Goal: Task Accomplishment & Management: Complete application form

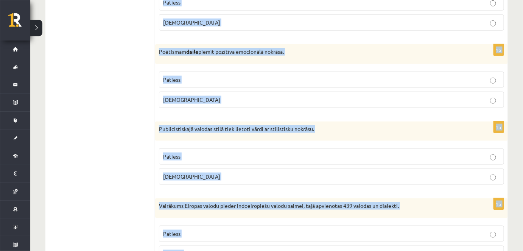
scroll to position [2244, 0]
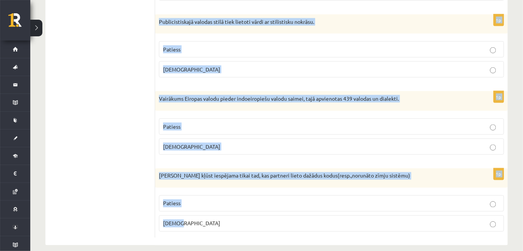
drag, startPoint x: 160, startPoint y: 77, endPoint x: 303, endPoint y: 211, distance: 196.4
copy form "Latviešu valodā ir tikai 3 izloksnes. Patiess Aplams 1p Vārdi zīmols, mēstule, …"
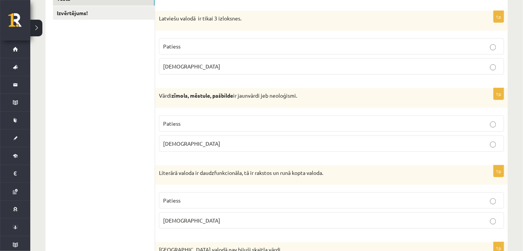
scroll to position [0, 0]
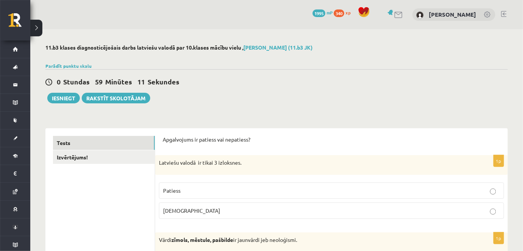
click at [177, 209] on span "Aplams" at bounding box center [191, 210] width 57 height 7
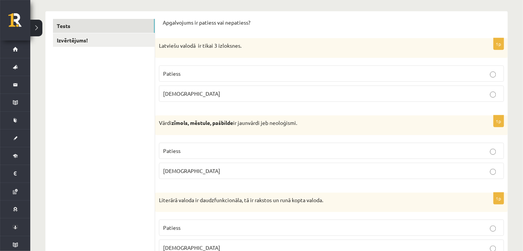
scroll to position [122, 0]
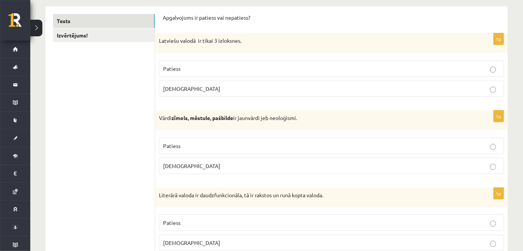
click at [191, 145] on p "Patiess" at bounding box center [331, 146] width 337 height 8
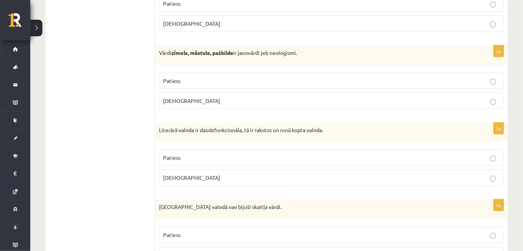
scroll to position [187, 0]
click at [198, 155] on p "Patiess" at bounding box center [331, 157] width 337 height 8
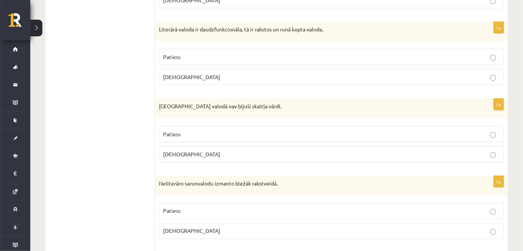
scroll to position [292, 0]
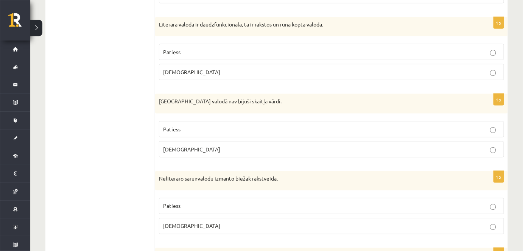
click at [202, 126] on p "Patiess" at bounding box center [331, 129] width 337 height 8
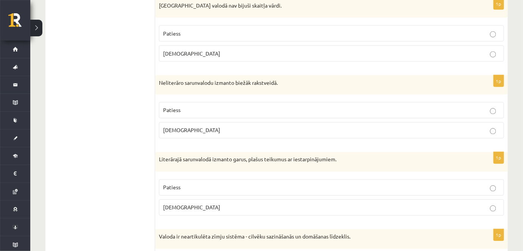
click at [209, 126] on p "Aplams" at bounding box center [331, 130] width 337 height 8
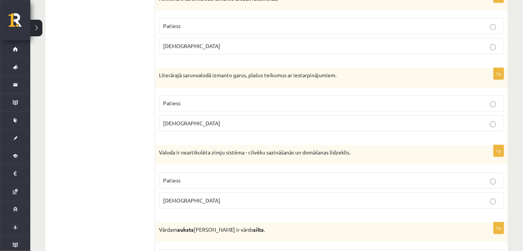
click at [209, 126] on label "Aplams" at bounding box center [331, 123] width 345 height 16
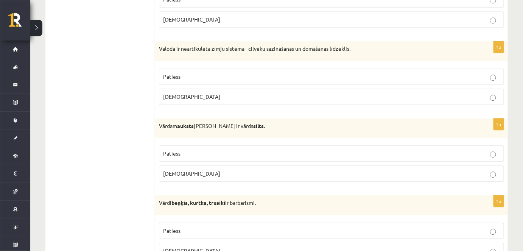
scroll to position [576, 0]
click at [203, 92] on p "Aplams" at bounding box center [331, 96] width 337 height 8
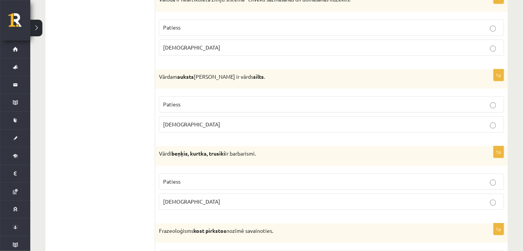
scroll to position [626, 0]
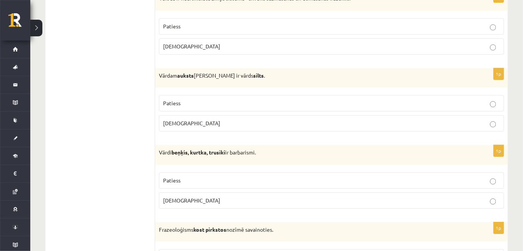
click at [218, 102] on p "Patiess" at bounding box center [331, 103] width 337 height 8
click at [200, 177] on p "Patiess" at bounding box center [331, 180] width 337 height 8
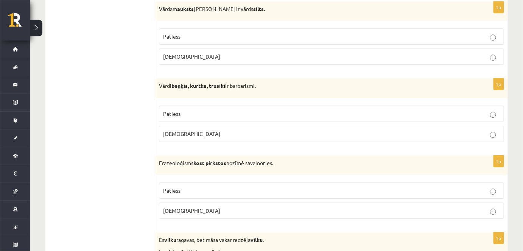
scroll to position [707, 0]
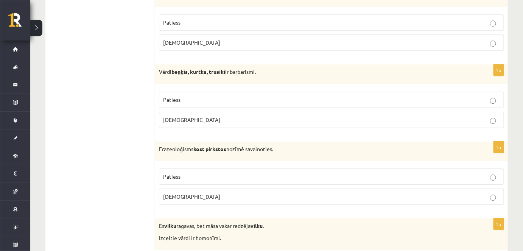
click at [196, 195] on p "Aplams" at bounding box center [331, 196] width 337 height 8
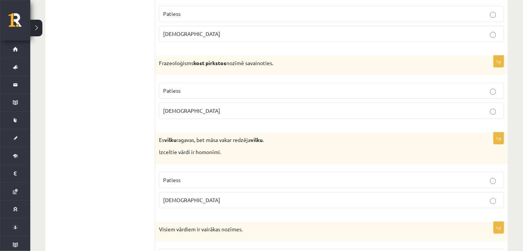
scroll to position [794, 0]
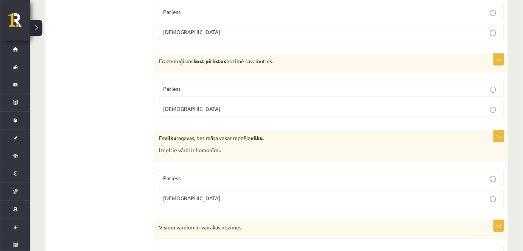
click at [202, 178] on p "Patiess" at bounding box center [331, 178] width 337 height 8
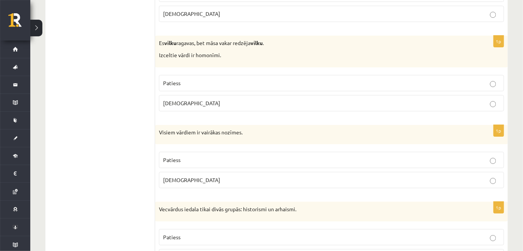
click at [202, 178] on p "Aplams" at bounding box center [331, 180] width 337 height 8
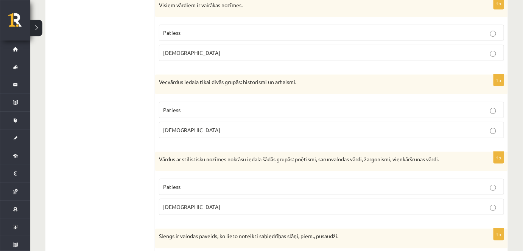
scroll to position [1017, 0]
click at [194, 108] on p "Patiess" at bounding box center [331, 110] width 337 height 8
click at [185, 182] on p "Patiess" at bounding box center [331, 186] width 337 height 8
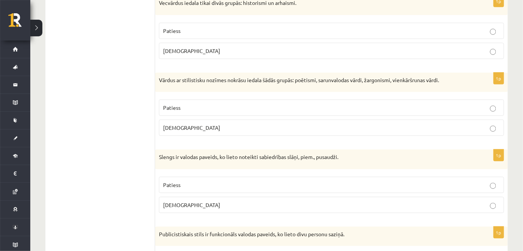
scroll to position [1096, 0]
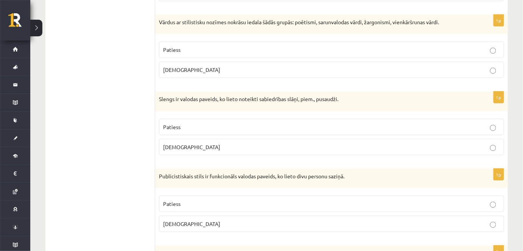
click at [182, 123] on p "Patiess" at bounding box center [331, 127] width 337 height 8
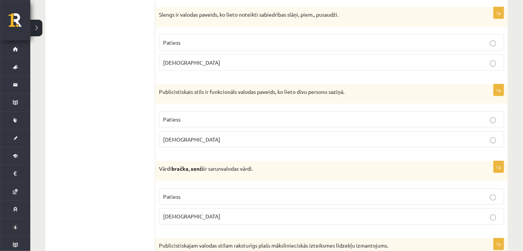
scroll to position [1238, 0]
click at [180, 135] on span "Aplams" at bounding box center [191, 138] width 57 height 7
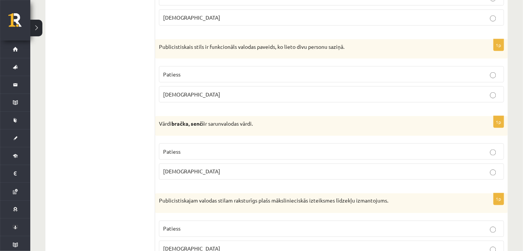
click at [180, 143] on label "Patiess" at bounding box center [331, 151] width 345 height 16
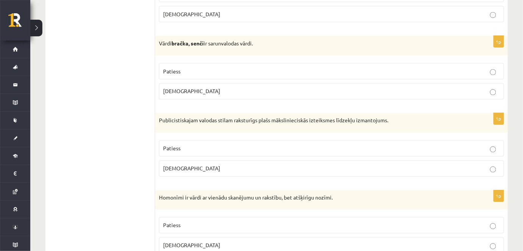
scroll to position [1371, 0]
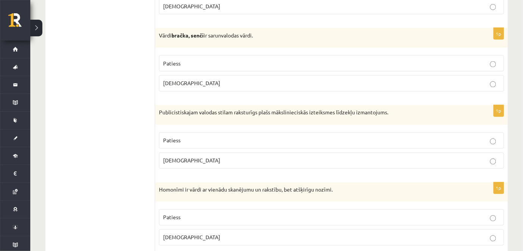
click at [180, 141] on label "Patiess" at bounding box center [331, 140] width 345 height 16
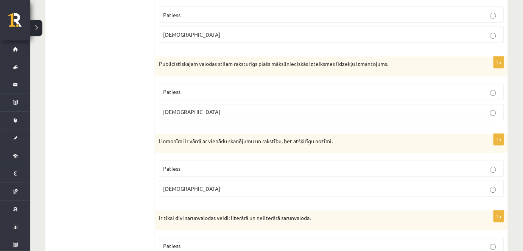
scroll to position [1420, 0]
click at [176, 164] on span "Patiess" at bounding box center [171, 167] width 17 height 7
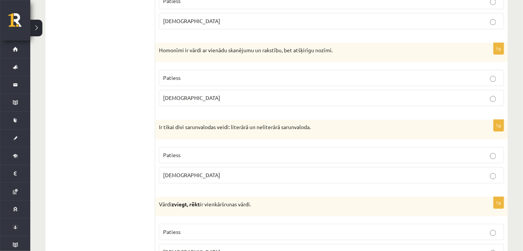
click at [250, 151] on p "Patiess" at bounding box center [331, 155] width 337 height 8
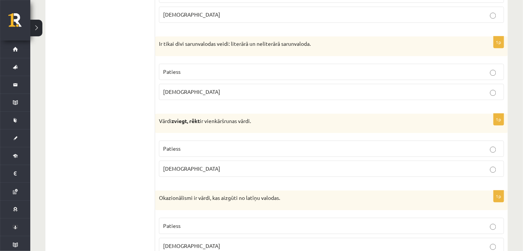
scroll to position [1594, 0]
click at [250, 146] on label "Patiess" at bounding box center [331, 148] width 345 height 16
click at [237, 165] on p "Aplams" at bounding box center [331, 169] width 337 height 8
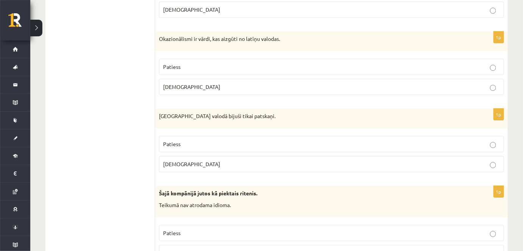
scroll to position [1760, 0]
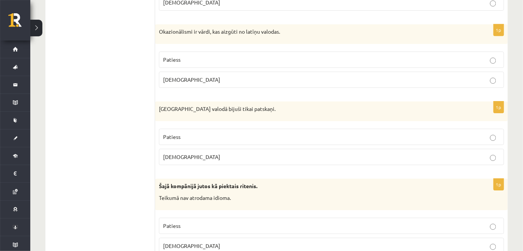
click at [237, 153] on p "Aplams" at bounding box center [331, 157] width 337 height 8
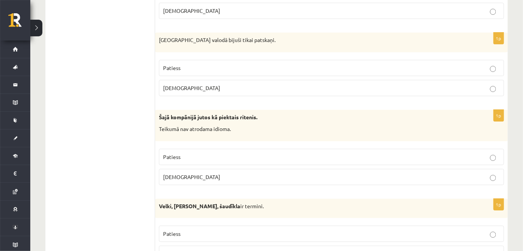
scroll to position [1840, 0]
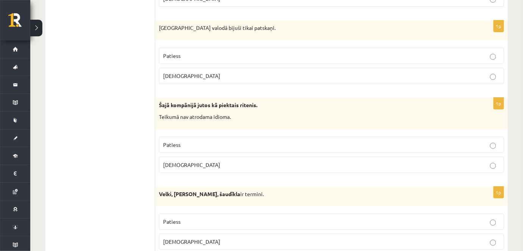
click at [237, 161] on p "Aplams" at bounding box center [331, 165] width 337 height 8
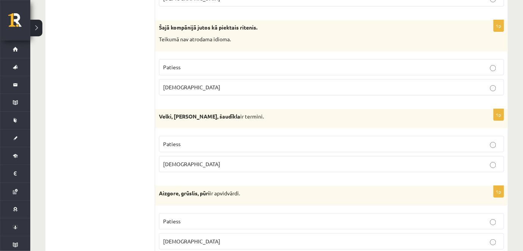
click at [237, 160] on p "Aplams" at bounding box center [331, 164] width 337 height 8
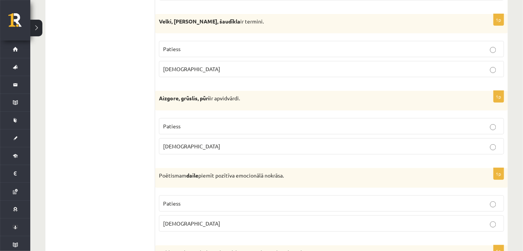
click at [286, 123] on label "Patiess" at bounding box center [331, 126] width 345 height 16
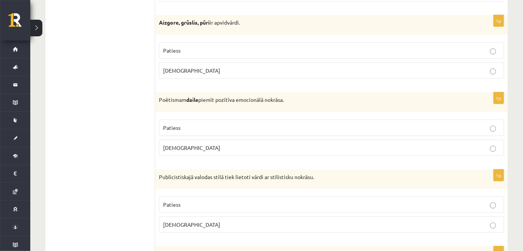
click at [286, 124] on p "Patiess" at bounding box center [331, 128] width 337 height 8
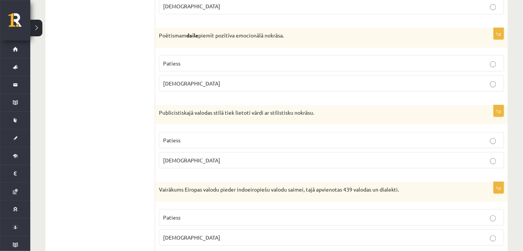
scroll to position [2153, 0]
click at [286, 136] on p "Patiess" at bounding box center [331, 140] width 337 height 8
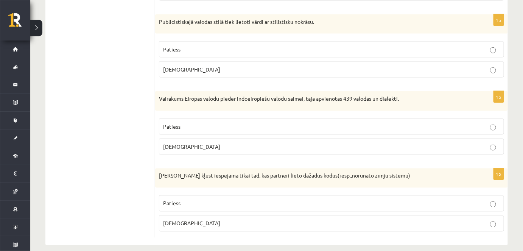
click at [283, 122] on label "Patiess" at bounding box center [331, 126] width 345 height 16
click at [234, 218] on label "Aplams" at bounding box center [331, 223] width 345 height 16
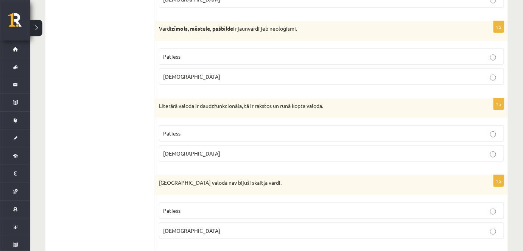
scroll to position [0, 0]
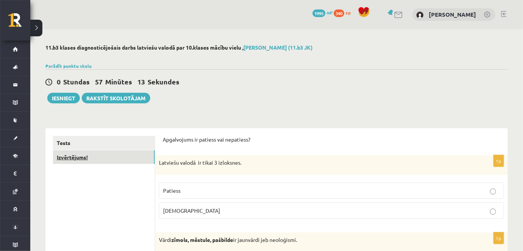
click at [80, 157] on link "Izvērtējums!" at bounding box center [104, 157] width 102 height 14
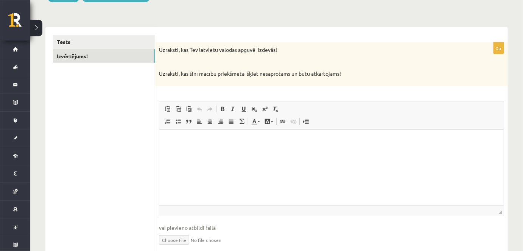
scroll to position [101, 0]
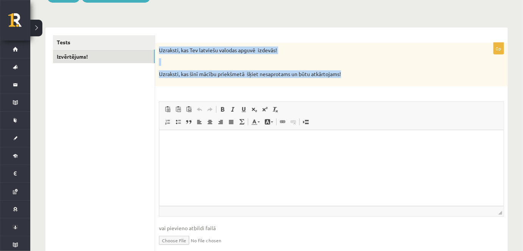
drag, startPoint x: 160, startPoint y: 51, endPoint x: 342, endPoint y: 73, distance: 183.6
click at [342, 73] on div "Uzraksti, kas Tev latviešu valodas apguvē izdevās! Uzraksti, kas šinī mācību pr…" at bounding box center [331, 64] width 352 height 43
copy div "Uzraksti, kas Tev latviešu valodas apguvē izdevās! Uzraksti, kas šinī mācību pr…"
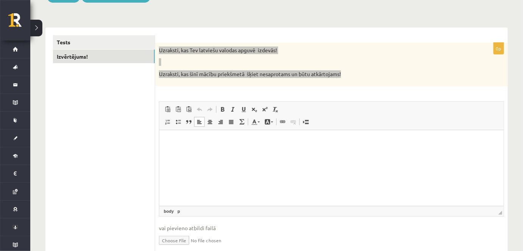
click at [186, 149] on html at bounding box center [331, 141] width 344 height 23
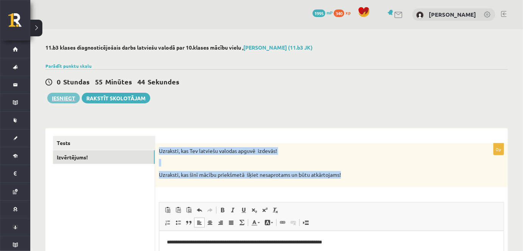
click at [62, 102] on button "Iesniegt" at bounding box center [63, 98] width 33 height 11
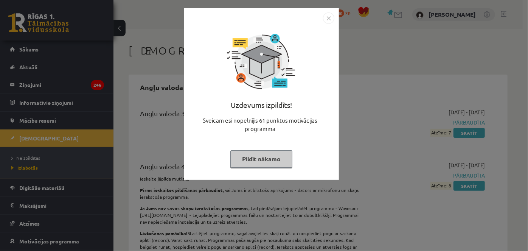
click at [385, 106] on div "Uzdevums izpildīts! Sveicam esi nopelnījis 61 punktus motivācijas programmā Pil…" at bounding box center [264, 125] width 528 height 251
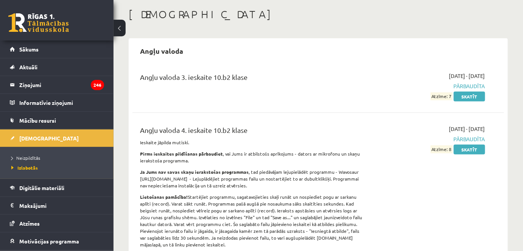
scroll to position [36, 0]
click at [32, 159] on span "Neizpildītās" at bounding box center [25, 158] width 29 height 6
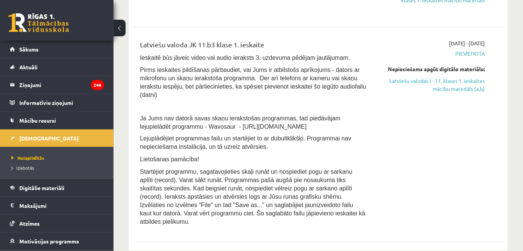
scroll to position [345, 0]
click at [463, 78] on link "Latviešu valodas I - 11. klases 1. ieskaites mācību materiāls (a,b)" at bounding box center [430, 86] width 107 height 16
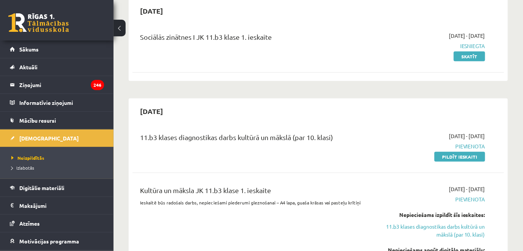
scroll to position [76, 0]
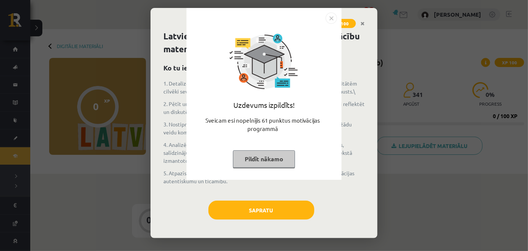
click at [267, 155] on button "Pildīt nākamo" at bounding box center [264, 158] width 62 height 17
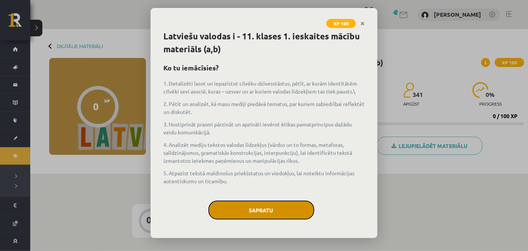
click at [255, 202] on button "Sapratu" at bounding box center [261, 209] width 106 height 19
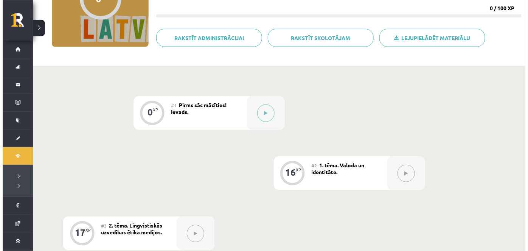
scroll to position [88, 0]
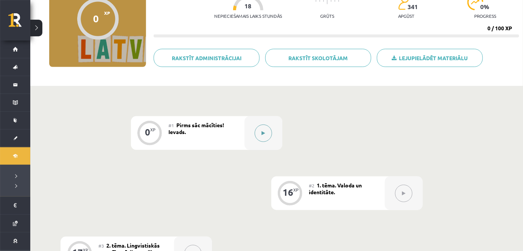
click at [264, 137] on button at bounding box center [262, 132] width 17 height 17
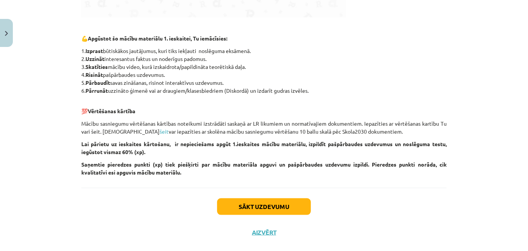
scroll to position [365, 0]
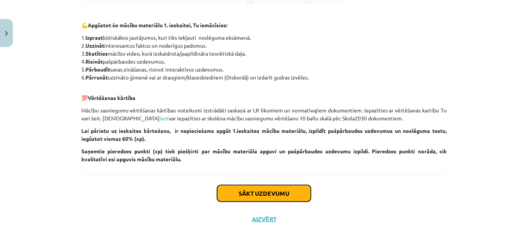
click at [235, 192] on button "Sākt uzdevumu" at bounding box center [264, 193] width 94 height 17
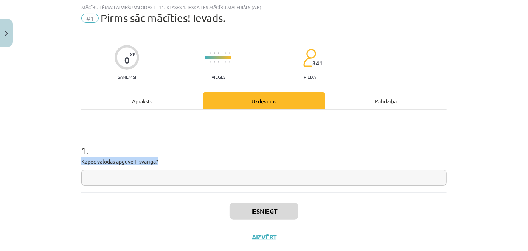
drag, startPoint x: 79, startPoint y: 162, endPoint x: 158, endPoint y: 161, distance: 79.4
click at [158, 161] on p "Kāpēc valodas apguve ir svarīga?" at bounding box center [263, 161] width 365 height 8
copy p "Kāpēc valodas apguve ir svarīga?"
click at [132, 179] on input "text" at bounding box center [263, 178] width 365 height 16
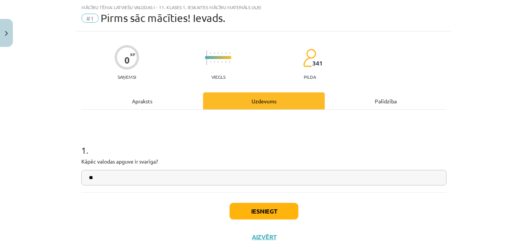
type input "*"
click at [191, 178] on input "**********" at bounding box center [263, 178] width 365 height 16
type input "**********"
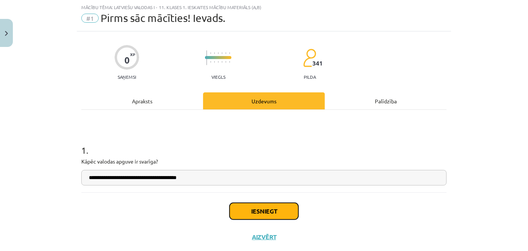
click at [237, 211] on button "Iesniegt" at bounding box center [264, 211] width 69 height 17
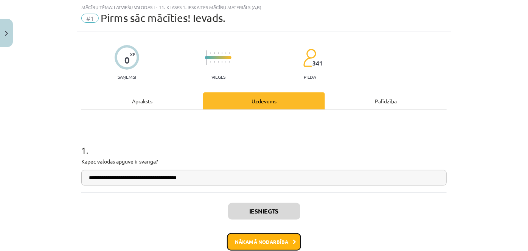
click at [241, 238] on button "Nākamā nodarbība" at bounding box center [264, 241] width 74 height 17
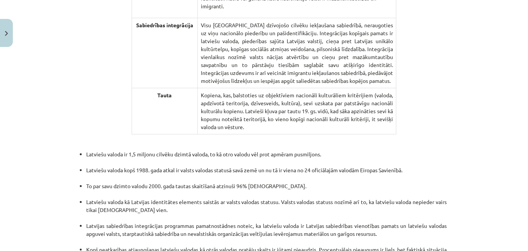
scroll to position [1587, 0]
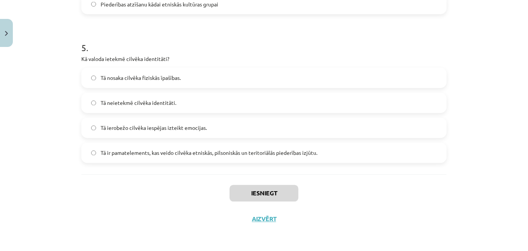
scroll to position [19, 0]
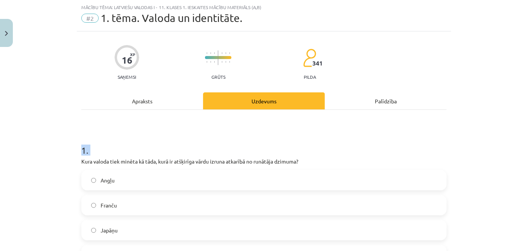
drag, startPoint x: 73, startPoint y: 160, endPoint x: 74, endPoint y: 152, distance: 8.0
click at [74, 152] on div "Mācību tēma: Latviešu valodas i - 11. klases 1. ieskaites mācību materiāls (a,b…" at bounding box center [264, 125] width 528 height 251
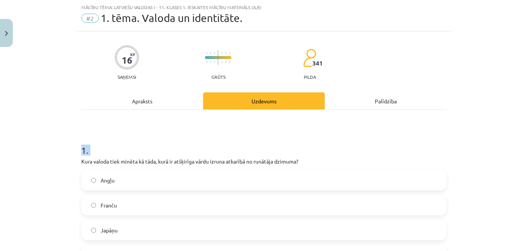
click at [120, 146] on h1 "1 ." at bounding box center [263, 143] width 365 height 23
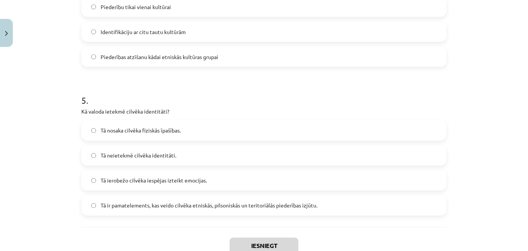
scroll to position [715, 0]
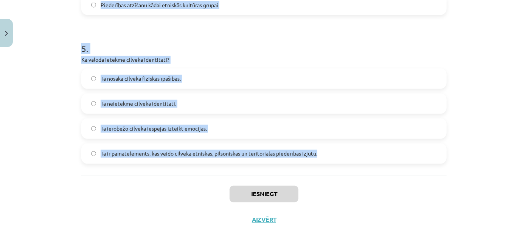
drag, startPoint x: 73, startPoint y: 152, endPoint x: 331, endPoint y: 158, distance: 257.6
click at [331, 158] on div "Mācību tēma: Latviešu valodas i - 11. klases 1. ieskaites mācību materiāls (a,b…" at bounding box center [264, 125] width 528 height 251
copy form "1 . Kura valoda tiek minēta kā tāda, kurā ir atšķirīga vārdu izruna atkarībā no…"
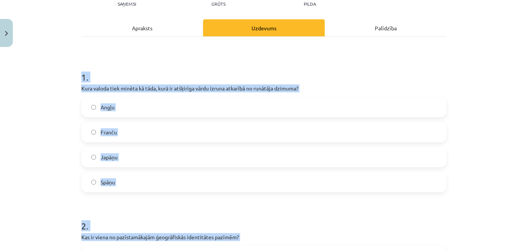
scroll to position [94, 0]
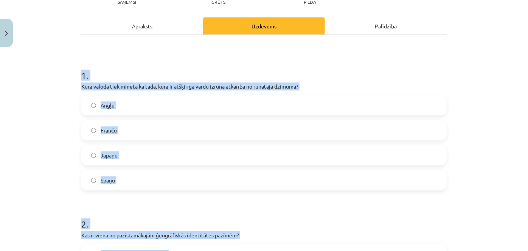
click at [152, 161] on label "Japāņu" at bounding box center [264, 155] width 364 height 19
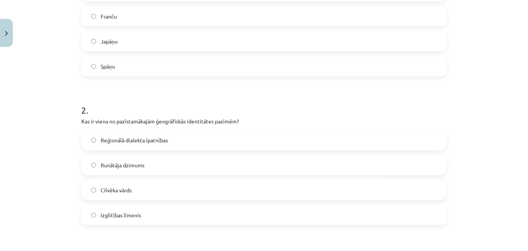
scroll to position [227, 0]
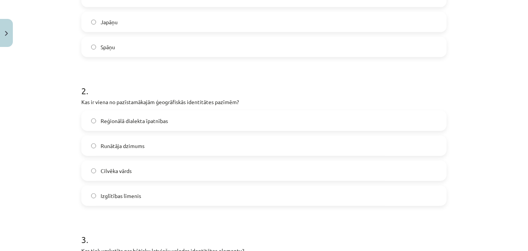
click at [131, 123] on span "Reģionālā dialekta īpatnības" at bounding box center [134, 121] width 67 height 8
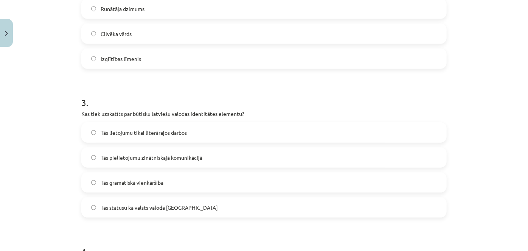
scroll to position [377, 0]
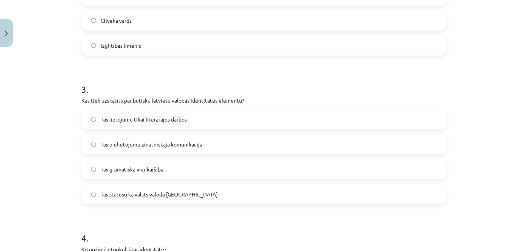
click at [138, 201] on label "Tās statusu kā valsts valoda Latvijā" at bounding box center [264, 194] width 364 height 19
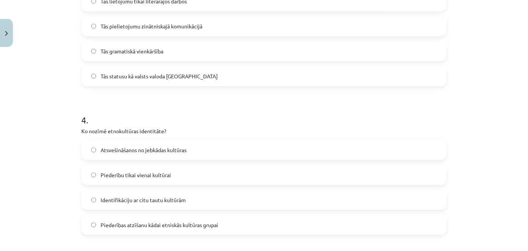
scroll to position [529, 0]
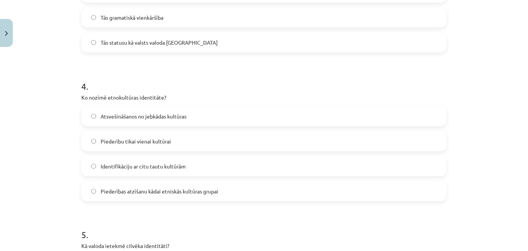
click at [143, 192] on span "Piederības atzīšanu kādai etniskās kultūras grupai" at bounding box center [160, 191] width 118 height 8
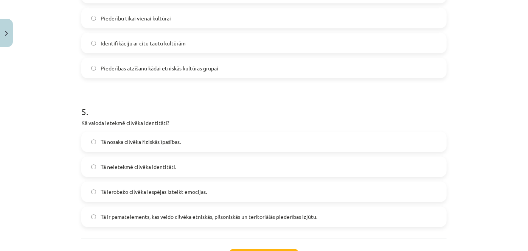
scroll to position [652, 0]
click at [119, 211] on label "Tā ir pamatelements, kas veido cilvēka etniskās, pilsoniskās un teritoriālās pi…" at bounding box center [264, 216] width 364 height 19
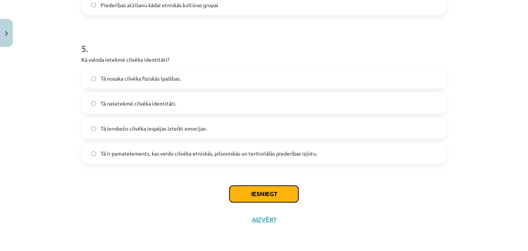
click at [253, 189] on button "Iesniegt" at bounding box center [264, 194] width 69 height 17
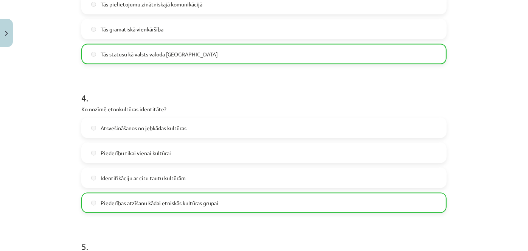
scroll to position [739, 0]
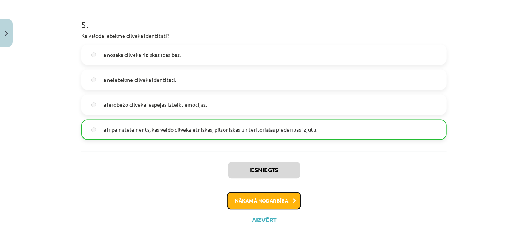
click at [253, 192] on button "Nākamā nodarbība" at bounding box center [264, 200] width 74 height 17
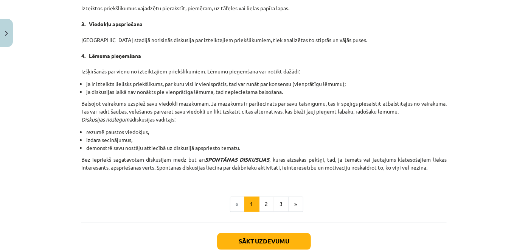
scroll to position [714, 0]
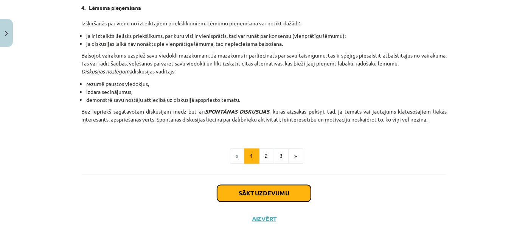
click at [253, 192] on button "Sākt uzdevumu" at bounding box center [264, 193] width 94 height 17
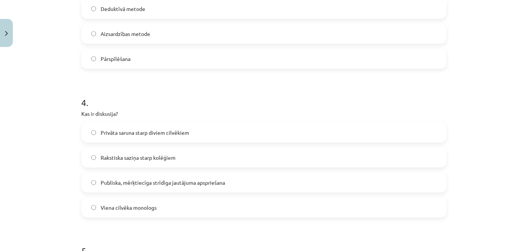
scroll to position [715, 0]
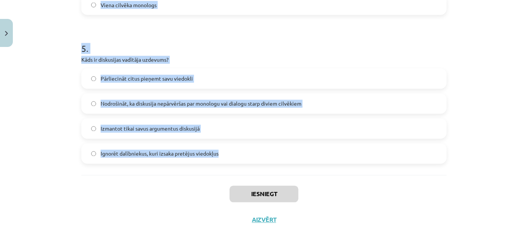
drag, startPoint x: 73, startPoint y: 149, endPoint x: 227, endPoint y: 151, distance: 153.9
click at [227, 151] on div "Mācību tēma: Latviešu valodas i - 11. klases 1. ieskaites mācību materiāls (a,b…" at bounding box center [264, 125] width 528 height 251
copy form "1 . Kāds ir viens no galvenajiem diskusijas kultūras principiem? Izmantot maldi…"
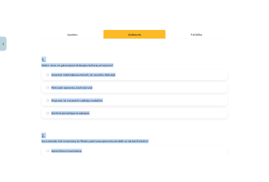
scroll to position [106, 0]
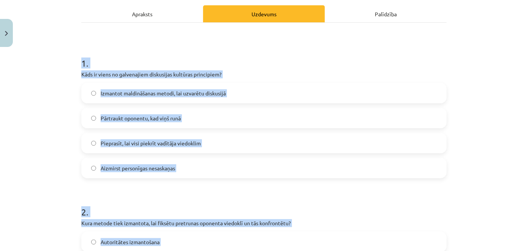
click at [179, 168] on label "Aizmirst personīgas nesaskaņas" at bounding box center [264, 167] width 364 height 19
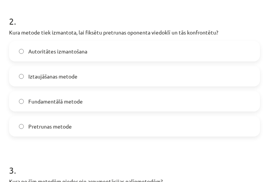
scroll to position [281, 0]
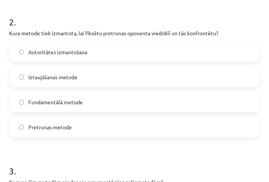
click at [45, 124] on span "Pretrunas metode" at bounding box center [49, 127] width 43 height 8
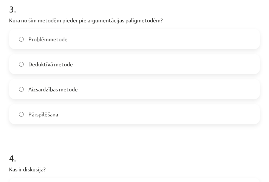
scroll to position [444, 0]
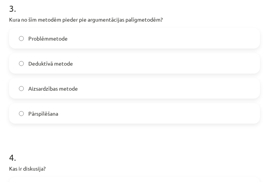
click at [45, 110] on span "Pārspīlēšana" at bounding box center [43, 113] width 30 height 8
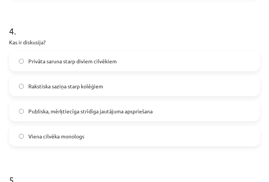
click at [45, 110] on span "Publiska, mērķtiecīga strīdīga jautājuma apspriešana" at bounding box center [90, 111] width 124 height 8
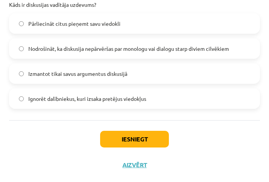
scroll to position [754, 0]
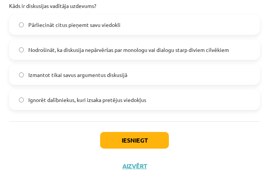
click at [85, 48] on span "Nodrošināt, ka diskusija nepārvēršas par monologu vai dialogu starp diviem cilv…" at bounding box center [128, 50] width 201 height 8
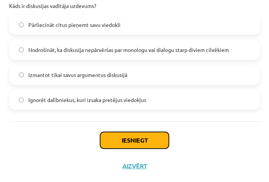
click at [116, 141] on button "Iesniegt" at bounding box center [134, 140] width 69 height 17
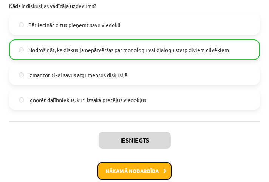
click at [117, 172] on button "Nākamā nodarbība" at bounding box center [135, 170] width 74 height 17
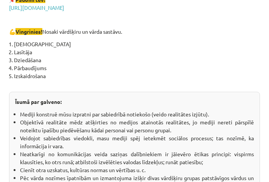
scroll to position [1449, 0]
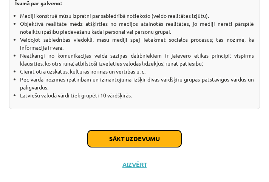
click at [110, 136] on button "Sākt uzdevumu" at bounding box center [135, 138] width 94 height 17
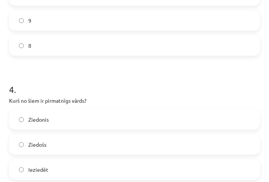
scroll to position [756, 0]
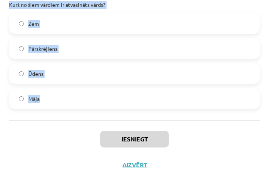
drag, startPoint x: 6, startPoint y: 147, endPoint x: 87, endPoint y: 100, distance: 93.5
copy form "1 . Kurš no šiem nav morfoloģijas pētījumu objekts? Vārda sastāvs Gramatiskās n…"
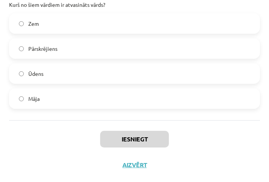
click at [96, 172] on div "Iesniegt Aizvērt" at bounding box center [134, 146] width 251 height 53
click at [51, 48] on span "Pārskrējiens" at bounding box center [42, 49] width 29 height 8
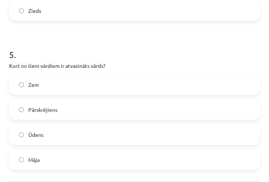
scroll to position [653, 0]
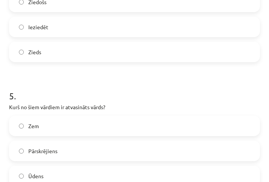
click at [51, 48] on label "Zieds" at bounding box center [135, 51] width 250 height 19
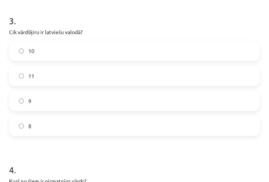
scroll to position [431, 0]
click at [47, 78] on label "11" at bounding box center [135, 75] width 250 height 19
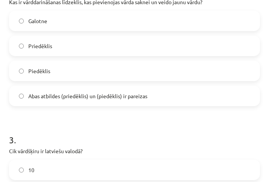
scroll to position [312, 0]
click at [54, 101] on label "Abas atbildes (priedēklis) un (piedēklis) ir pareizas" at bounding box center [135, 95] width 250 height 19
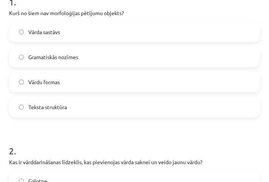
scroll to position [139, 0]
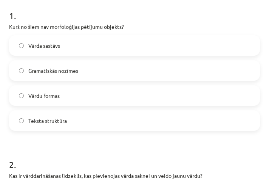
click at [48, 118] on span "Teksta struktūra" at bounding box center [47, 120] width 39 height 8
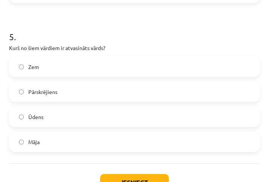
scroll to position [756, 0]
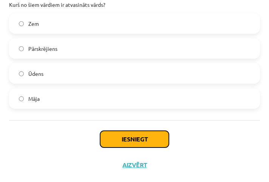
click at [112, 135] on button "Iesniegt" at bounding box center [134, 138] width 69 height 17
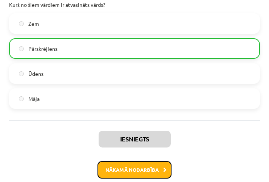
click at [126, 166] on button "Nākamā nodarbība" at bounding box center [135, 169] width 74 height 17
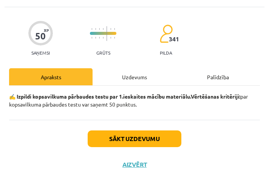
scroll to position [5, 0]
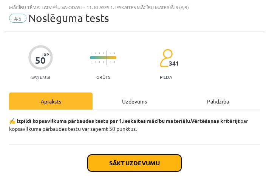
click at [102, 154] on button "Sākt uzdevumu" at bounding box center [135, 162] width 94 height 17
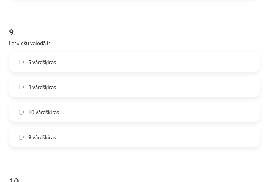
scroll to position [1380, 0]
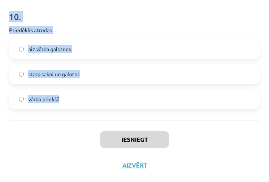
drag, startPoint x: 7, startPoint y: 147, endPoint x: 116, endPoint y: 96, distance: 120.3
copy form "1 . Sieviešu dzimtes lietvārds ir nags acs lācis mikrofons 2 . Palīgvārdi ir sa…"
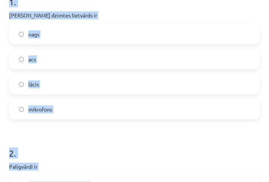
scroll to position [117, 0]
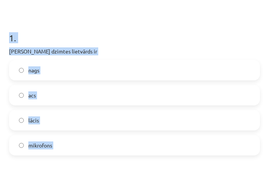
click at [58, 98] on label "acs" at bounding box center [135, 94] width 250 height 19
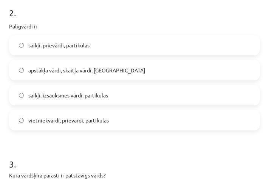
scroll to position [293, 0]
click at [93, 50] on label "saikļi, prievārdi, partikulas" at bounding box center [135, 44] width 250 height 19
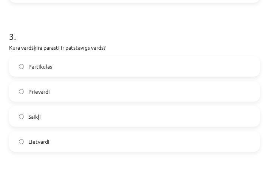
scroll to position [436, 0]
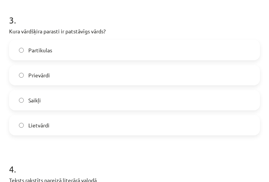
click at [53, 130] on label "Lietvārdi" at bounding box center [135, 124] width 250 height 19
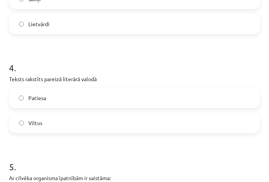
scroll to position [538, 0]
click at [39, 103] on label "Patiesa" at bounding box center [135, 97] width 250 height 19
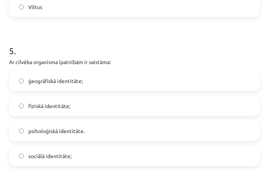
scroll to position [653, 0]
click at [39, 103] on span "fiziskā identitāte;" at bounding box center [49, 105] width 42 height 8
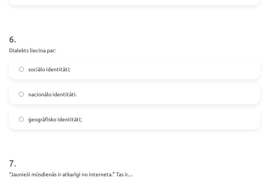
scroll to position [817, 0]
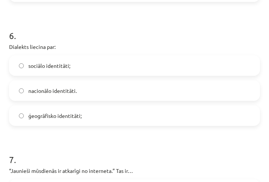
click at [80, 119] on label "ģeogrāfisko identitāti;" at bounding box center [135, 115] width 250 height 19
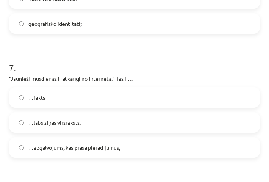
scroll to position [913, 0]
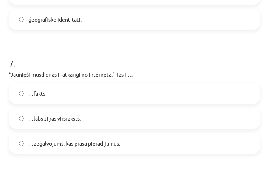
click at [34, 141] on span "…apgalvojums, kas prasa pierādījumus;" at bounding box center [74, 143] width 92 height 8
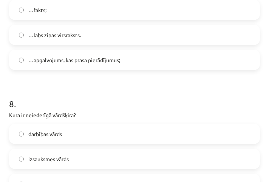
scroll to position [1020, 0]
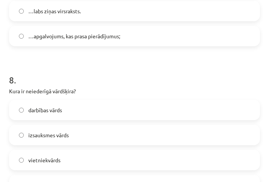
click at [57, 131] on span "izsauksmes vārds" at bounding box center [48, 135] width 40 height 8
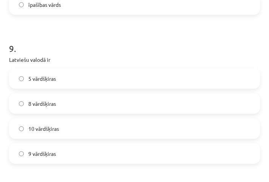
scroll to position [1207, 0]
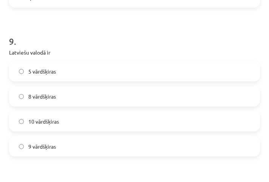
click at [59, 126] on label "10 vārdšķiras" at bounding box center [135, 121] width 250 height 19
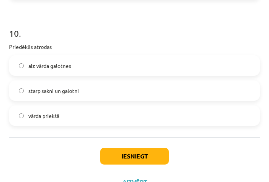
scroll to position [1380, 0]
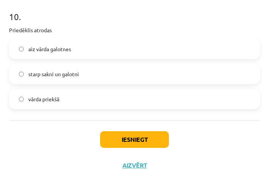
click at [68, 100] on label "vārda priekšā" at bounding box center [135, 98] width 250 height 19
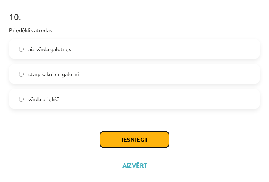
click at [107, 135] on button "Iesniegt" at bounding box center [134, 139] width 69 height 17
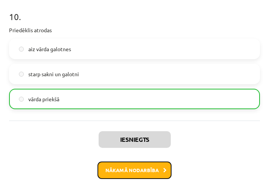
click at [134, 171] on button "Nākamā nodarbība" at bounding box center [135, 169] width 74 height 17
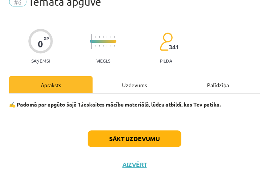
scroll to position [5, 0]
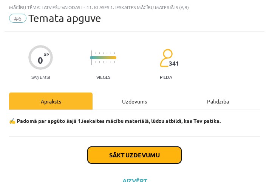
click at [127, 149] on button "Sākt uzdevumu" at bounding box center [135, 154] width 94 height 17
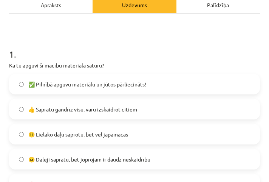
scroll to position [104, 0]
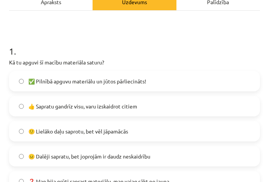
click at [75, 86] on label "✅ Pilnībā apguvu materiālu un jūtos pārliecināts!" at bounding box center [135, 80] width 250 height 19
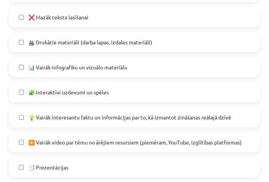
scroll to position [444, 0]
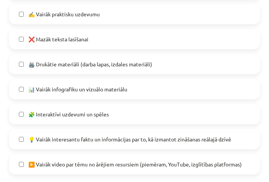
click at [98, 37] on label "❌ Mazāk teksta lasīšanai" at bounding box center [135, 38] width 250 height 19
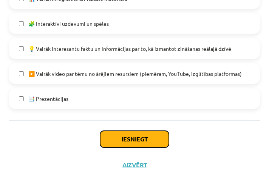
click at [122, 140] on button "Iesniegt" at bounding box center [134, 138] width 69 height 17
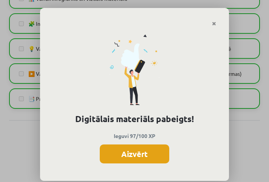
click at [125, 157] on button "Aizvērt" at bounding box center [135, 153] width 70 height 19
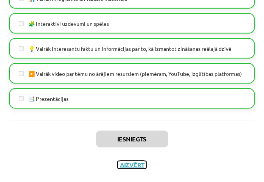
click at [133, 163] on button "Aizvērt" at bounding box center [132, 165] width 29 height 8
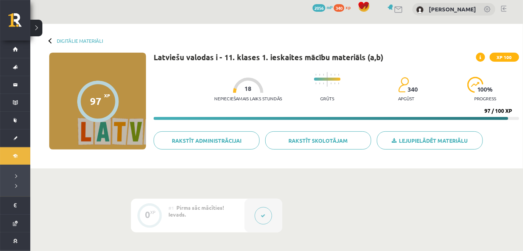
scroll to position [4, 0]
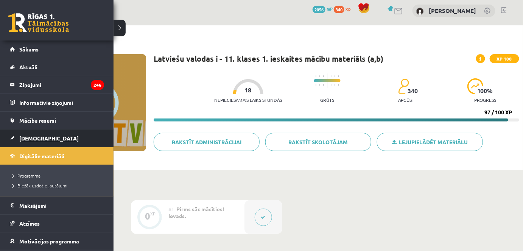
click at [30, 135] on span "[DEMOGRAPHIC_DATA]" at bounding box center [48, 138] width 59 height 7
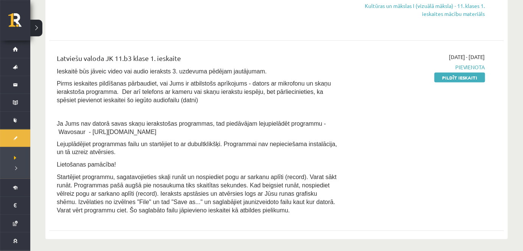
scroll to position [330, 0]
